Goal: Information Seeking & Learning: Find specific fact

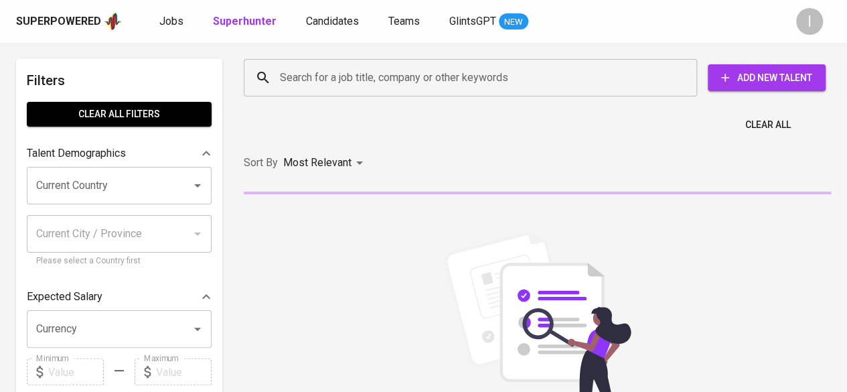
click at [425, 70] on input "Search for a job title, company or other keywords" at bounding box center [474, 77] width 394 height 25
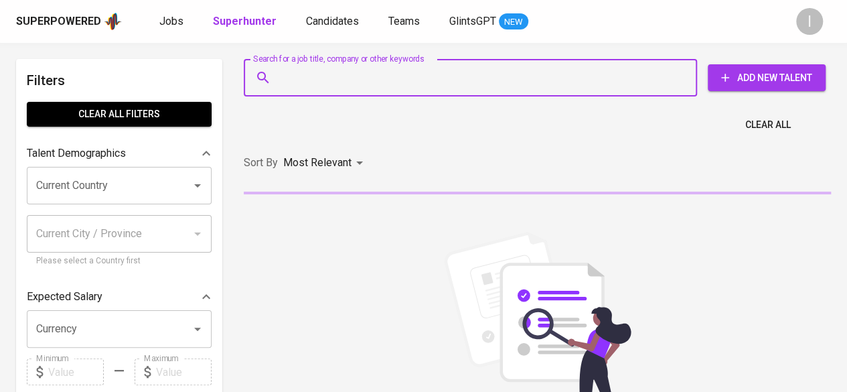
paste input "[PERSON_NAME] UTAMA"
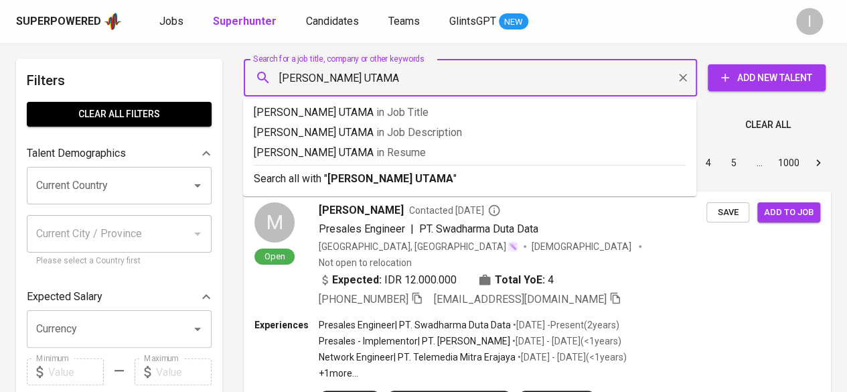
click at [283, 76] on input "[PERSON_NAME] UTAMA" at bounding box center [474, 77] width 394 height 25
click at [282, 76] on input "[PERSON_NAME] UTAMA" at bounding box center [474, 77] width 394 height 25
click at [441, 77] on input ""[PERSON_NAME] UTAMA" at bounding box center [474, 77] width 394 height 25
type input ""[PERSON_NAME] UTAMA""
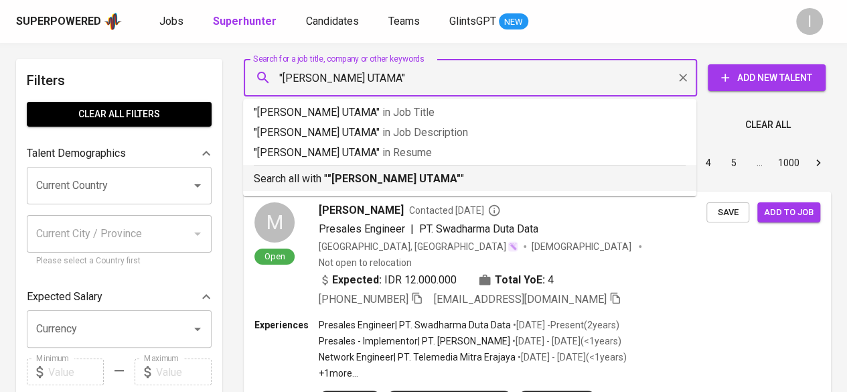
click at [458, 186] on p "Search all with " "[PERSON_NAME] UTAMA" "" at bounding box center [470, 179] width 432 height 16
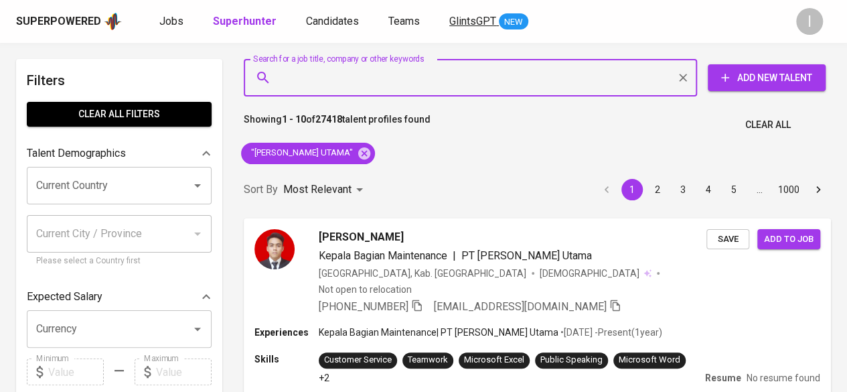
click at [463, 28] on link "GlintsGPT NEW" at bounding box center [488, 21] width 79 height 17
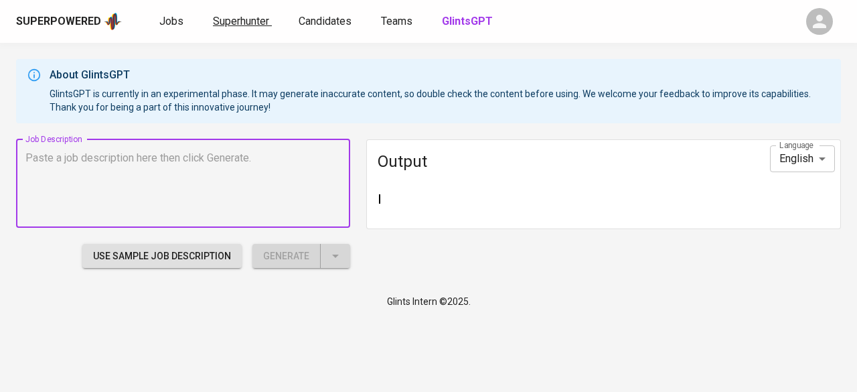
click at [222, 27] on link "Superhunter" at bounding box center [242, 21] width 59 height 16
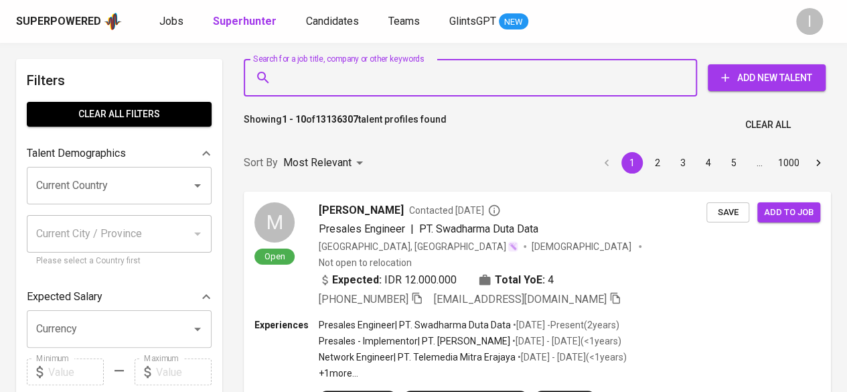
click at [370, 87] on input "Search for a job title, company or other keywords" at bounding box center [474, 77] width 394 height 25
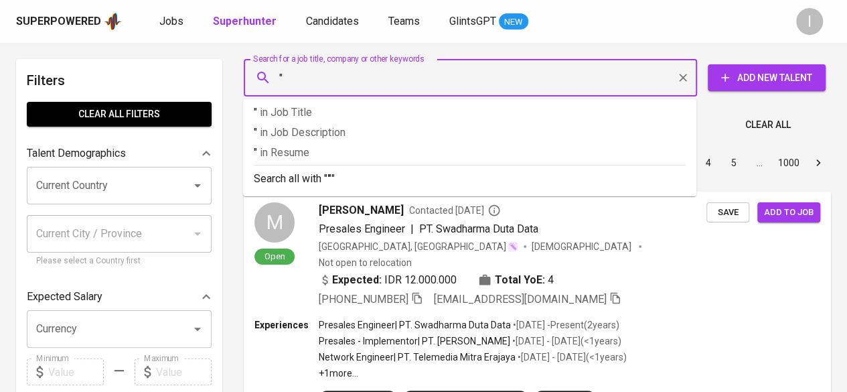
paste input "PT [PERSON_NAME] UTAMA"
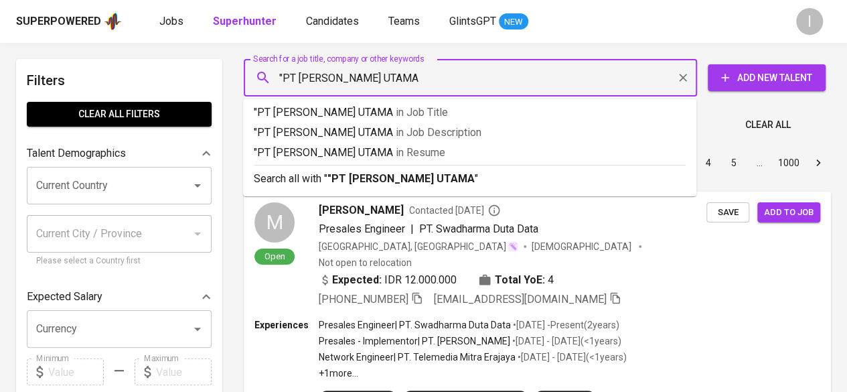
type input ""PT [PERSON_NAME] UTAMA""
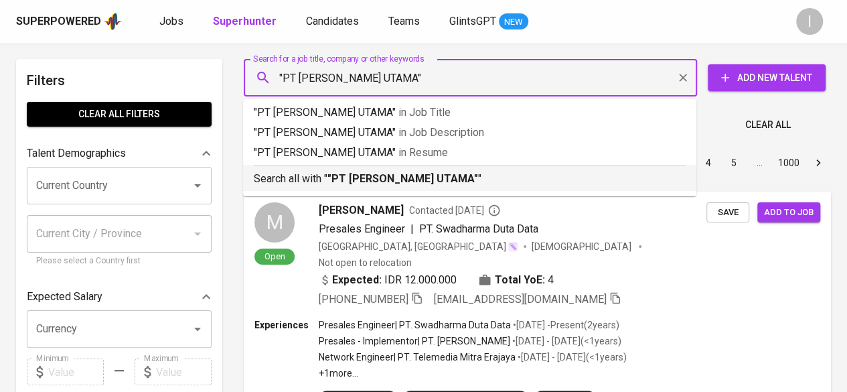
click at [409, 188] on li "Search all with " "PT [PERSON_NAME] UTAMA" "" at bounding box center [469, 178] width 453 height 26
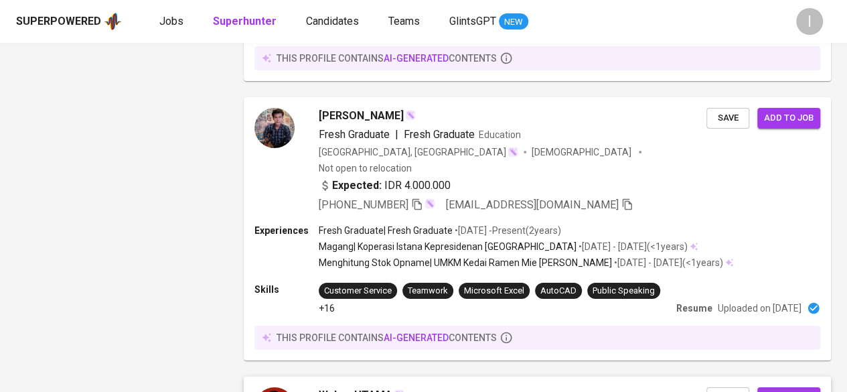
scroll to position [2332, 0]
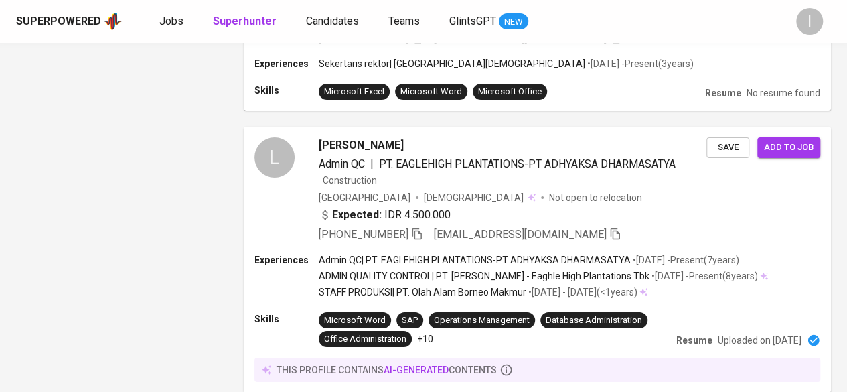
scroll to position [2359, 0]
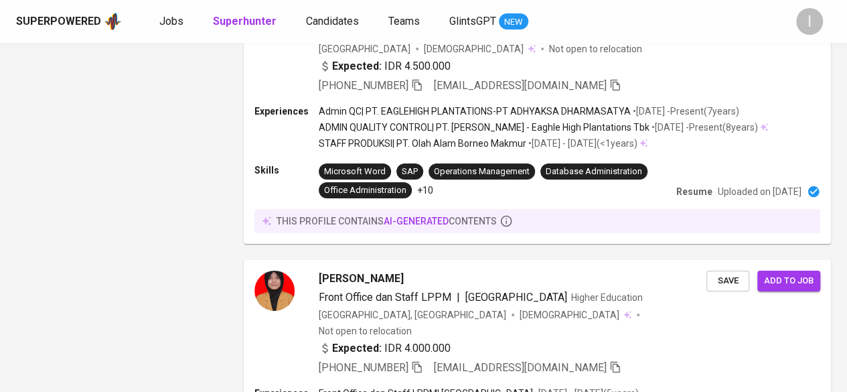
drag, startPoint x: 281, startPoint y: 322, endPoint x: 322, endPoint y: 173, distance: 155.0
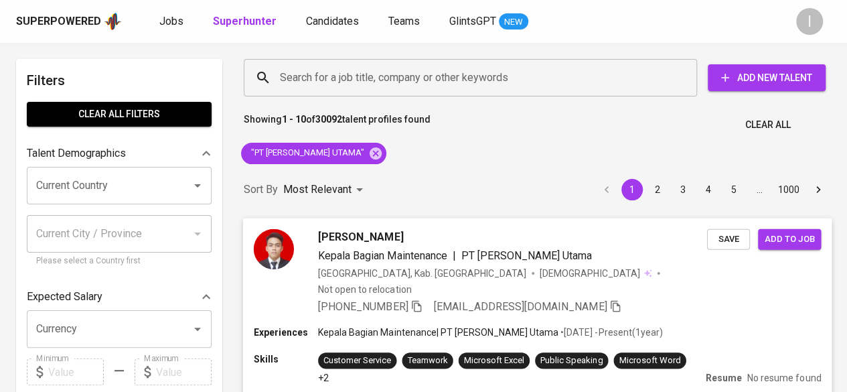
click at [429, 298] on div "[PHONE_NUMBER] [EMAIL_ADDRESS][DOMAIN_NAME]" at bounding box center [469, 306] width 303 height 16
click at [418, 300] on icon "button" at bounding box center [416, 305] width 9 height 11
click at [382, 155] on icon at bounding box center [376, 153] width 12 height 12
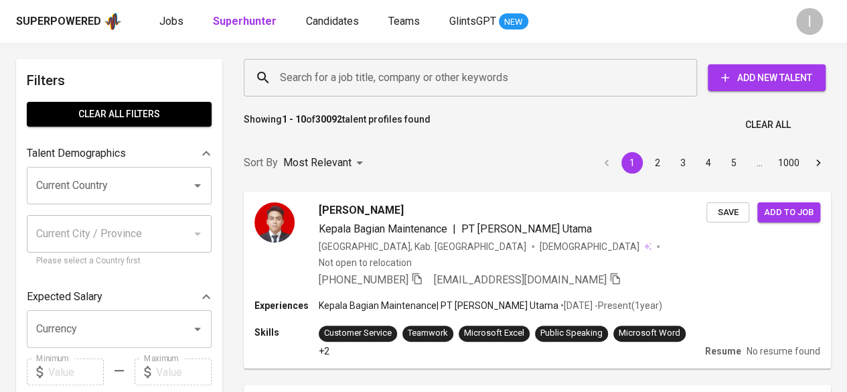
click at [343, 74] on input "Search for a job title, company or other keywords" at bounding box center [474, 77] width 394 height 25
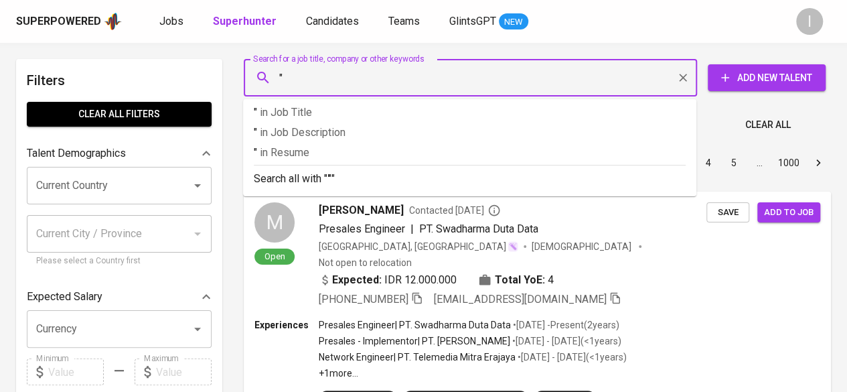
paste input "Annisa Mardhika"
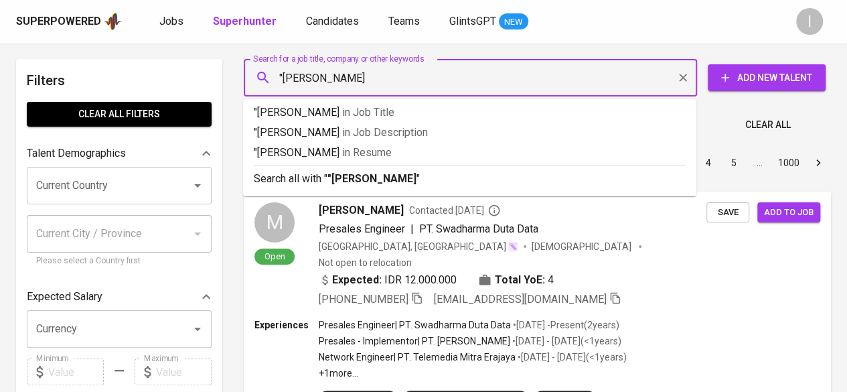
type input ""Annisa Mardhika""
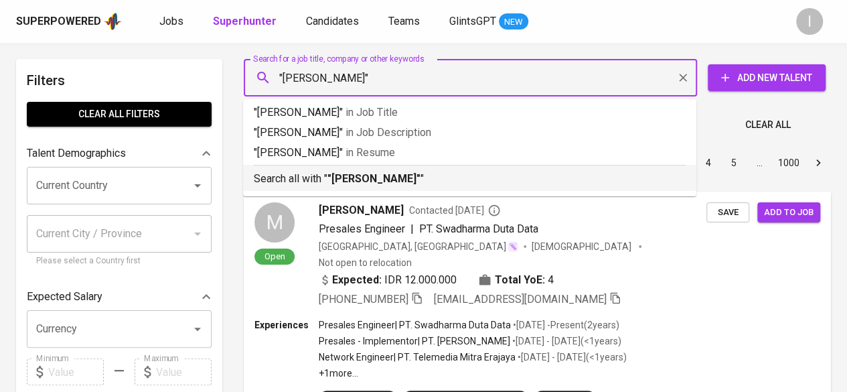
click at [396, 179] on b ""Annisa Mardhika"" at bounding box center [373, 178] width 93 height 13
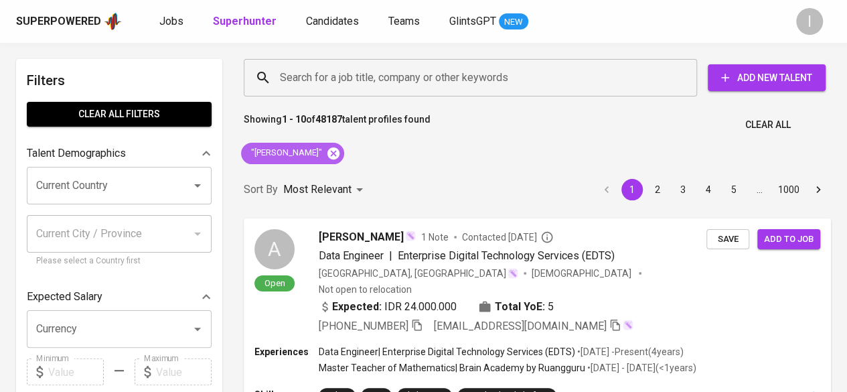
click at [339, 153] on icon at bounding box center [333, 153] width 15 height 15
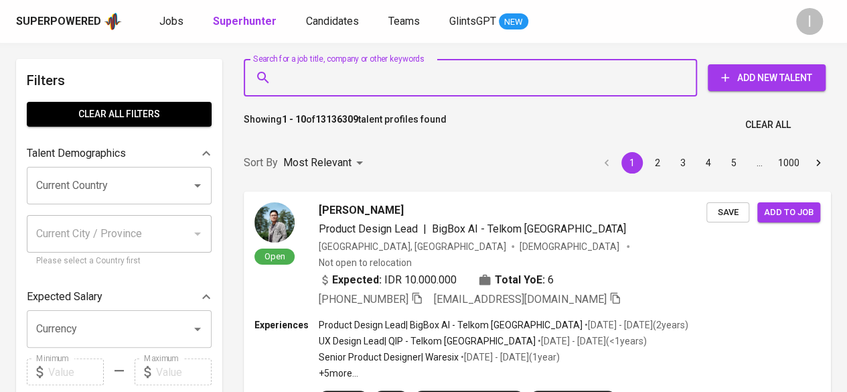
click at [412, 84] on input "Search for a job title, company or other keywords" at bounding box center [474, 77] width 394 height 25
paste input "Annisa Mardhika"
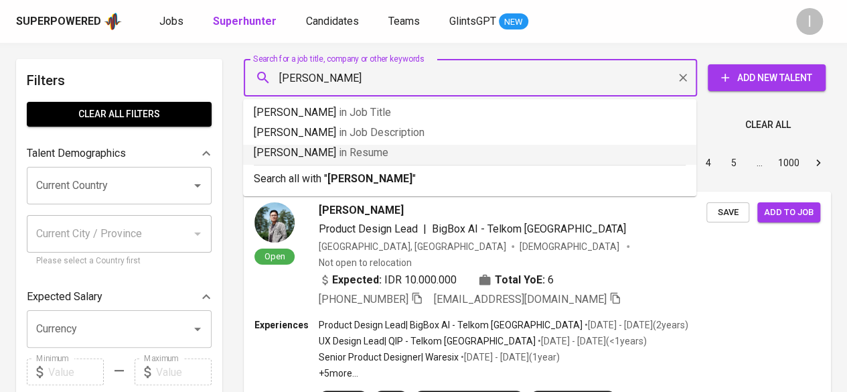
click at [283, 74] on input "Annisa Mardhika" at bounding box center [474, 77] width 394 height 25
click at [375, 81] on input ""Annisa Mardhika" at bounding box center [474, 77] width 394 height 25
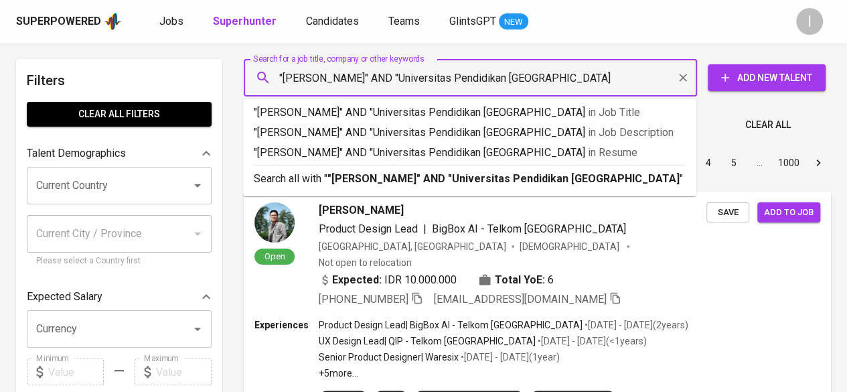
type input ""Annisa Mardhika" AND "Universitas Pendidikan Indonesia""
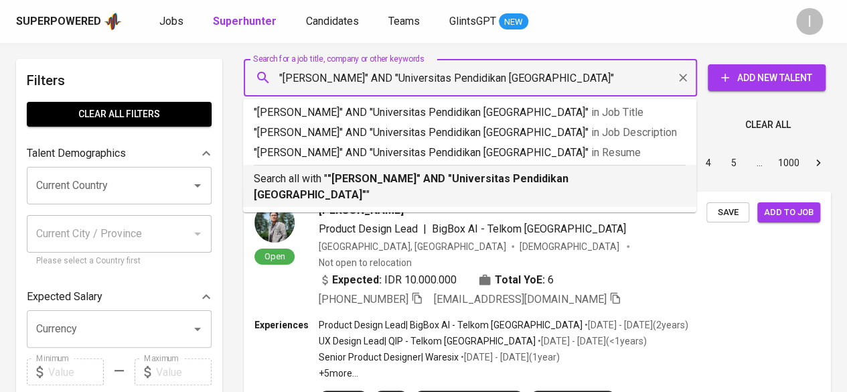
click at [457, 189] on li "Search all with " "Annisa Mardhika" AND "Universitas Pendidikan Indonesia" "" at bounding box center [469, 186] width 453 height 42
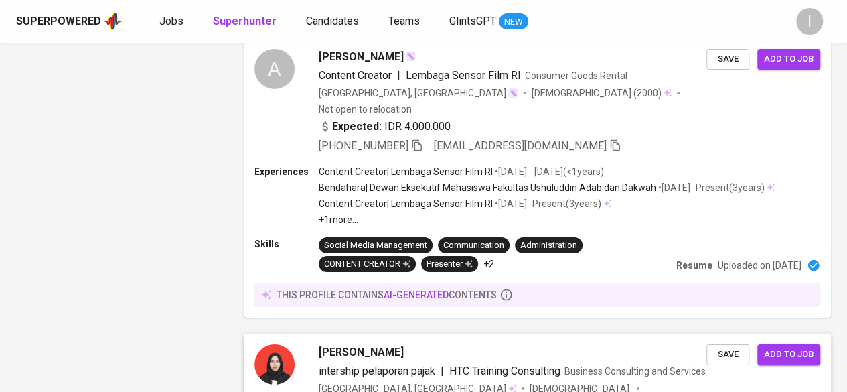
scroll to position [2369, 0]
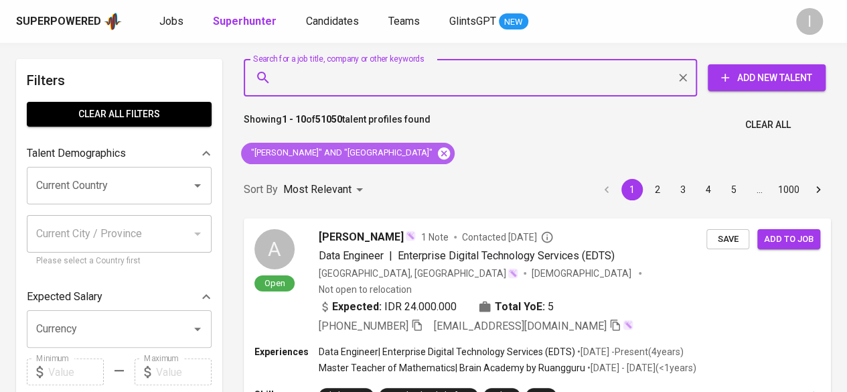
click at [451, 158] on icon at bounding box center [444, 153] width 15 height 15
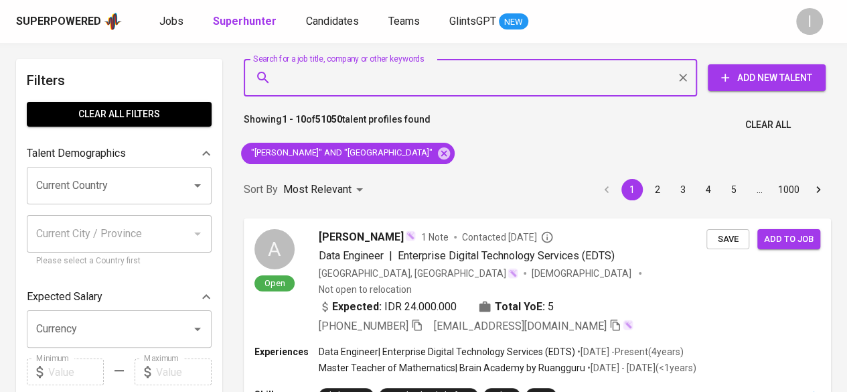
click at [457, 74] on input "Search for a job title, company or other keywords" at bounding box center [474, 77] width 394 height 25
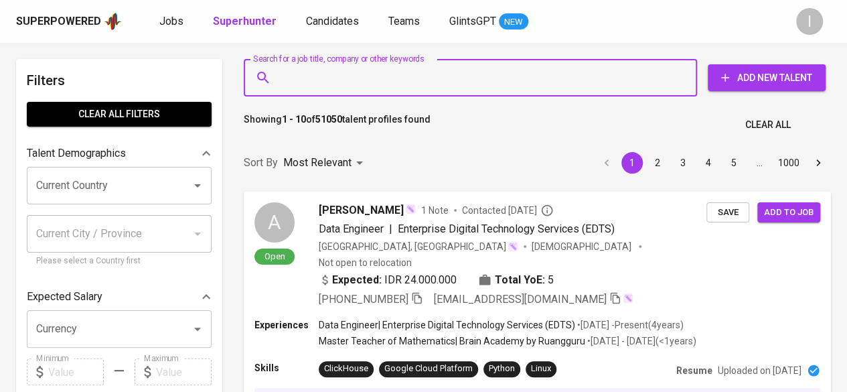
paste input "egasalampessy25@gmail.com"
type input "egasalampessy25@gmail.com"
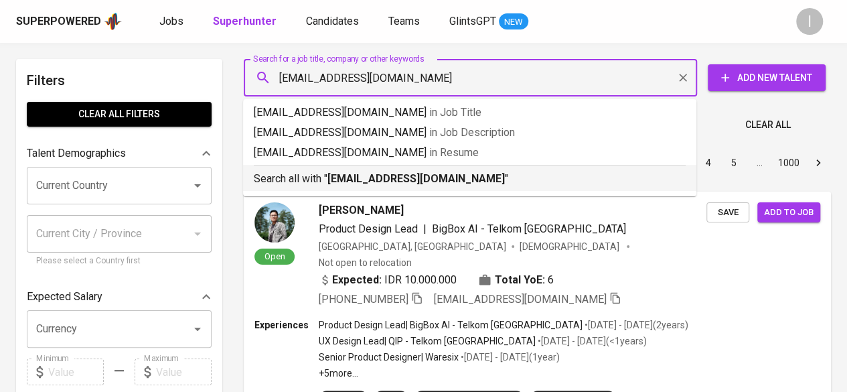
click at [445, 176] on b "egasalampessy25@gmail.com" at bounding box center [415, 178] width 177 height 13
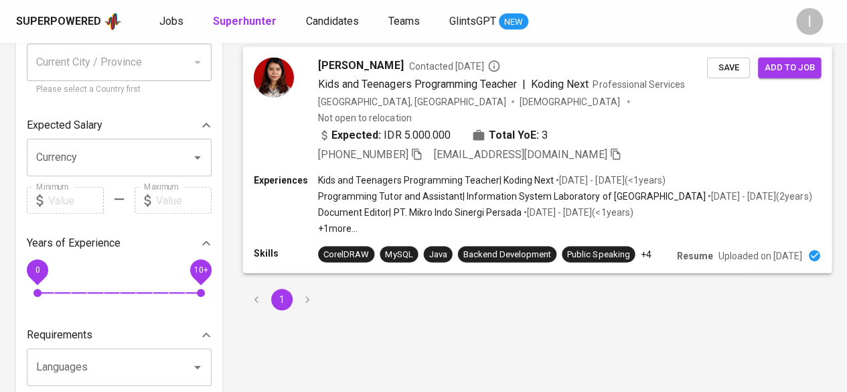
scroll to position [201, 0]
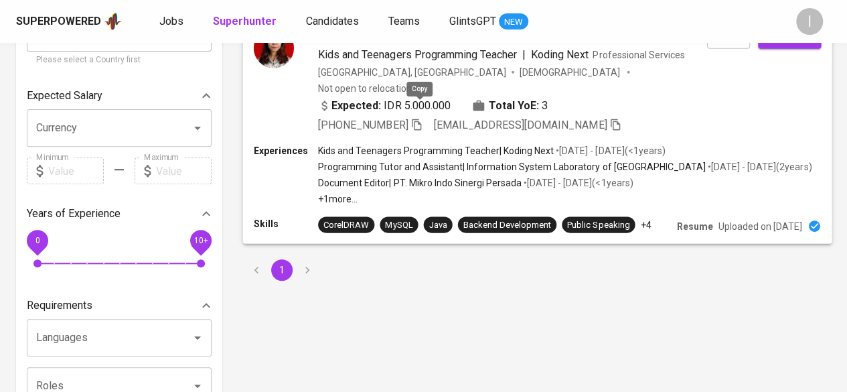
click at [418, 119] on icon "button" at bounding box center [416, 124] width 9 height 11
